Goal: Understand process/instructions: Learn about a topic

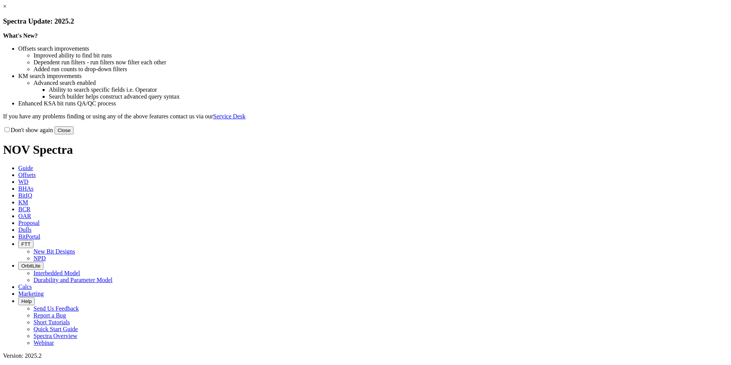
click at [6, 10] on link "×" at bounding box center [4, 6] width 3 height 6
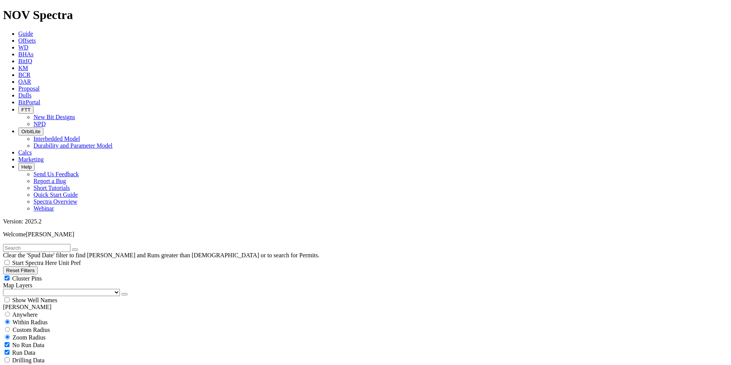
click at [18, 99] on icon at bounding box center [18, 102] width 0 height 6
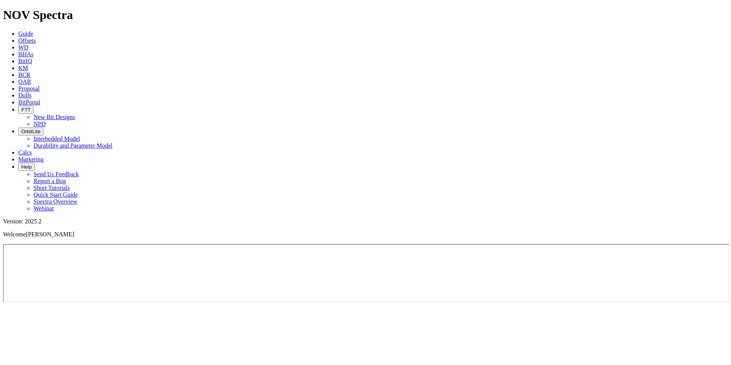
click at [21, 129] on icon "button" at bounding box center [21, 132] width 0 height 6
click at [21, 107] on icon "button" at bounding box center [21, 110] width 0 height 6
click at [40, 129] on span "OrbitLite" at bounding box center [30, 132] width 19 height 6
click at [32, 58] on link "BitIQ" at bounding box center [25, 61] width 14 height 6
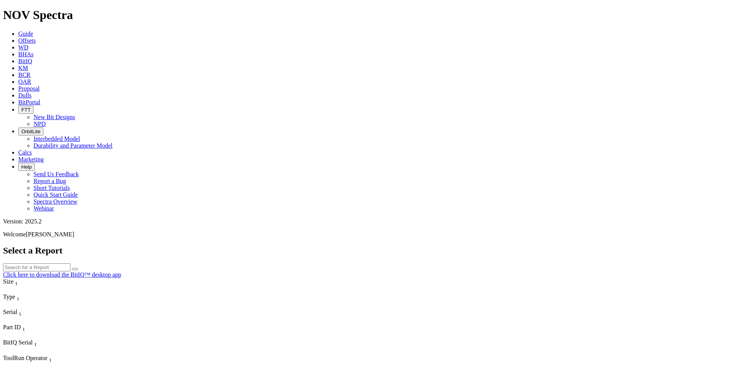
click at [21, 129] on icon "button" at bounding box center [21, 132] width 0 height 6
click at [43, 128] on button "OrbitLite" at bounding box center [30, 132] width 25 height 8
click at [40, 129] on span "OrbitLite" at bounding box center [30, 132] width 19 height 6
click at [80, 136] on link "Interbedded Model" at bounding box center [57, 139] width 46 height 6
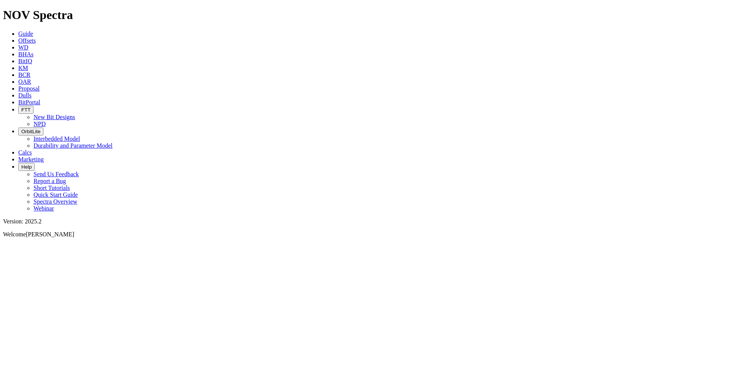
click at [18, 99] on icon at bounding box center [18, 102] width 0 height 6
click at [35, 163] on button "Help" at bounding box center [26, 167] width 16 height 8
click at [70, 185] on link "Short Tutorials" at bounding box center [52, 188] width 37 height 6
click at [21, 164] on icon "button" at bounding box center [21, 167] width 0 height 6
click at [78, 192] on link "Quick Start Guide" at bounding box center [56, 195] width 44 height 6
